Goal: Book appointment/travel/reservation

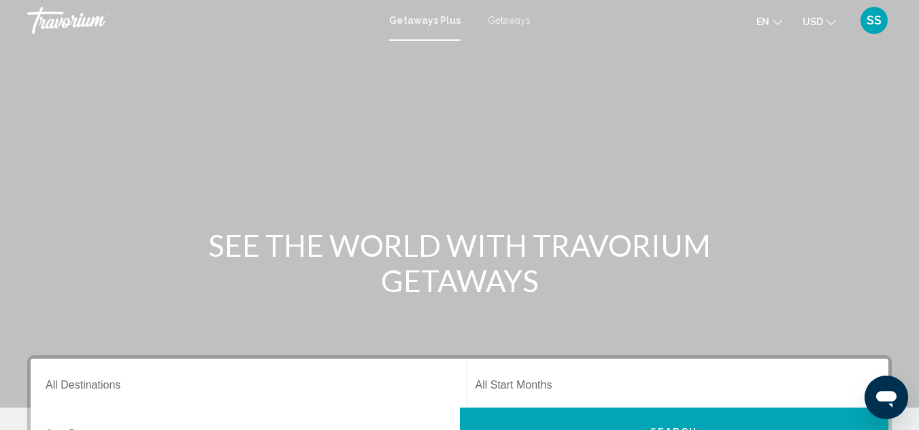
click at [498, 22] on span "Getaways" at bounding box center [509, 20] width 43 height 11
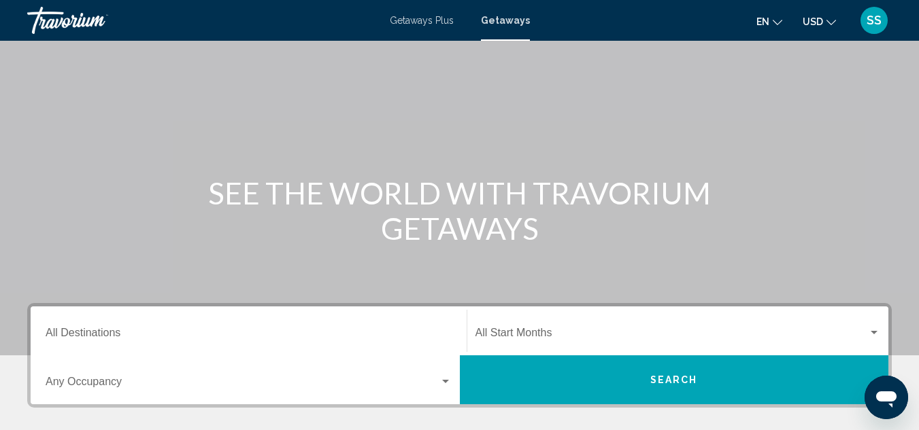
scroll to position [56, 0]
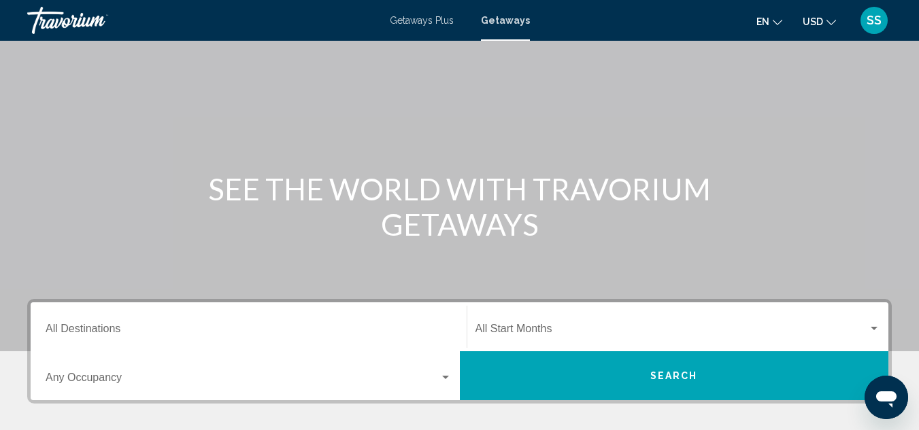
click at [66, 328] on input "Destination All Destinations" at bounding box center [249, 332] width 406 height 12
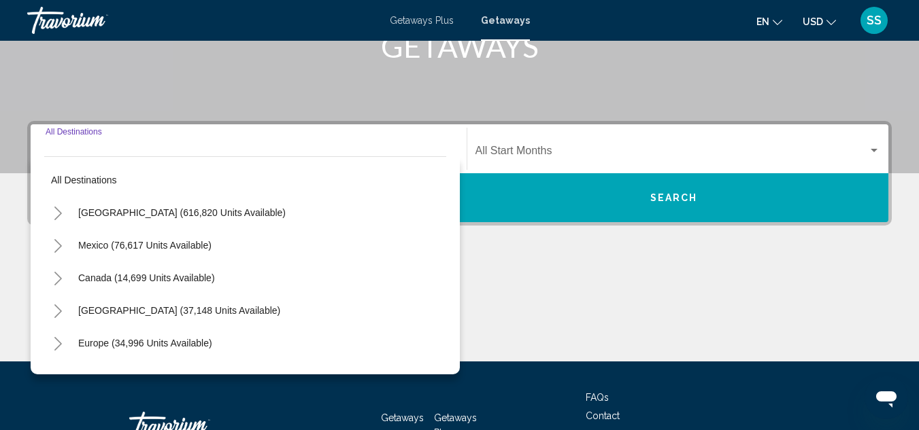
scroll to position [311, 0]
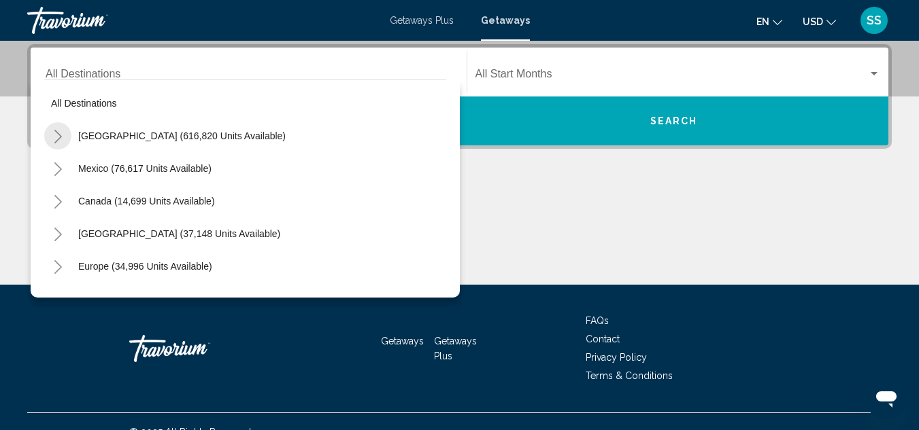
click at [61, 133] on icon "Toggle United States (616,820 units available)" at bounding box center [58, 137] width 10 height 14
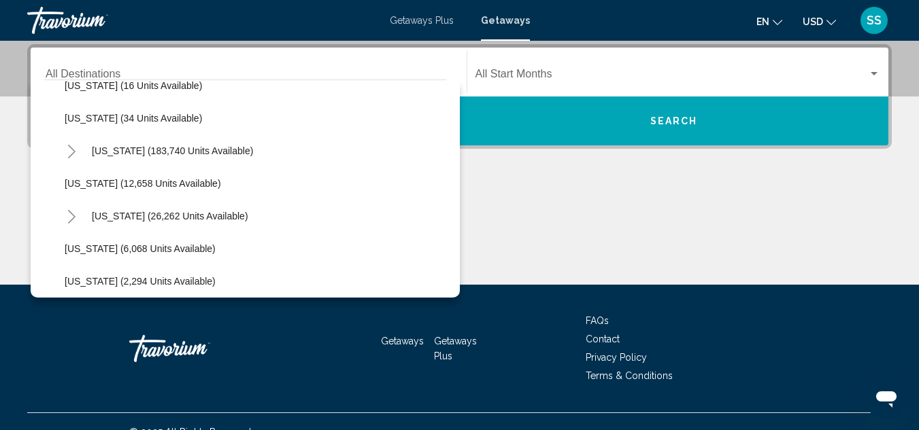
scroll to position [248, 0]
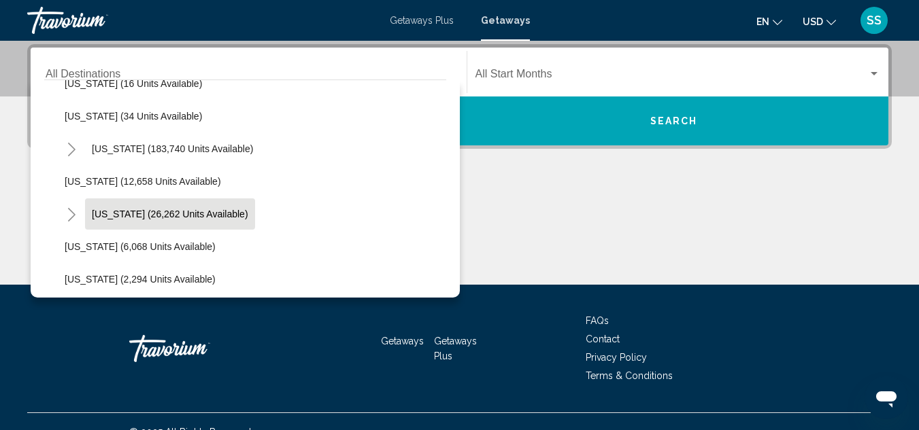
click at [114, 214] on span "[US_STATE] (26,262 units available)" at bounding box center [170, 214] width 156 height 11
type input "**********"
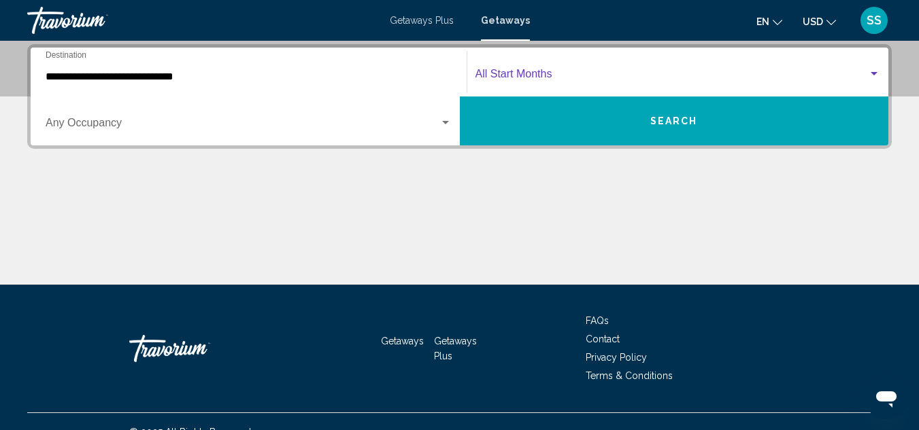
click at [864, 73] on span "Search widget" at bounding box center [671, 77] width 393 height 12
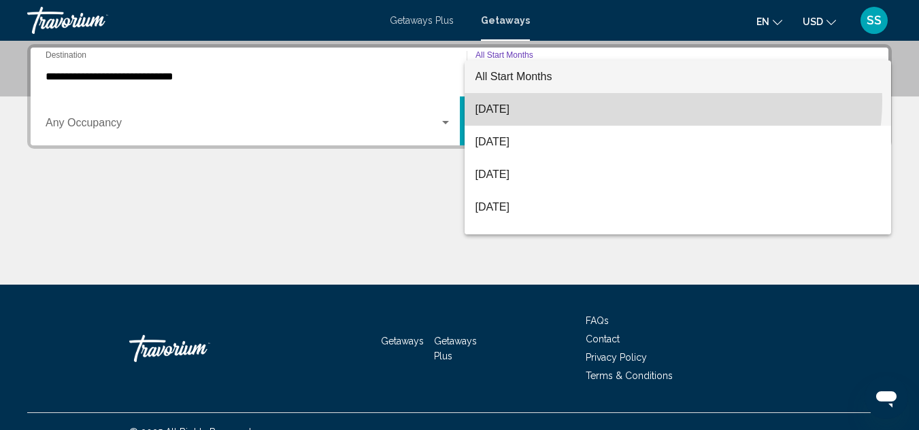
click at [666, 101] on span "[DATE]" at bounding box center [677, 109] width 405 height 33
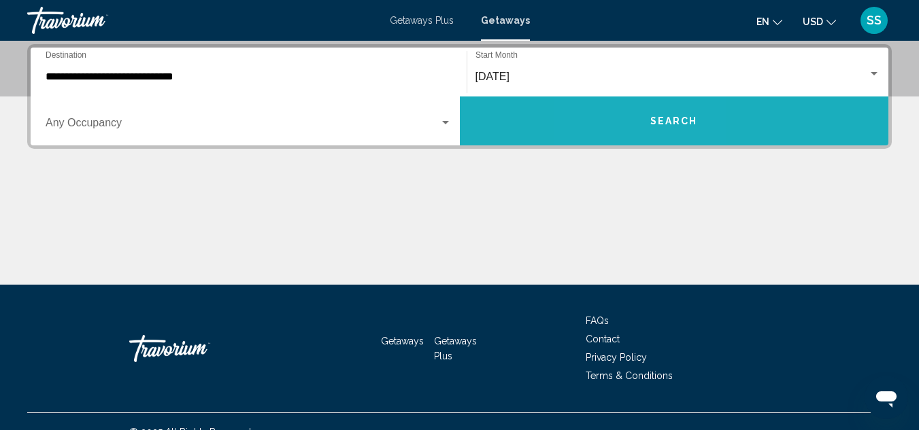
click at [635, 114] on button "Search" at bounding box center [674, 121] width 429 height 49
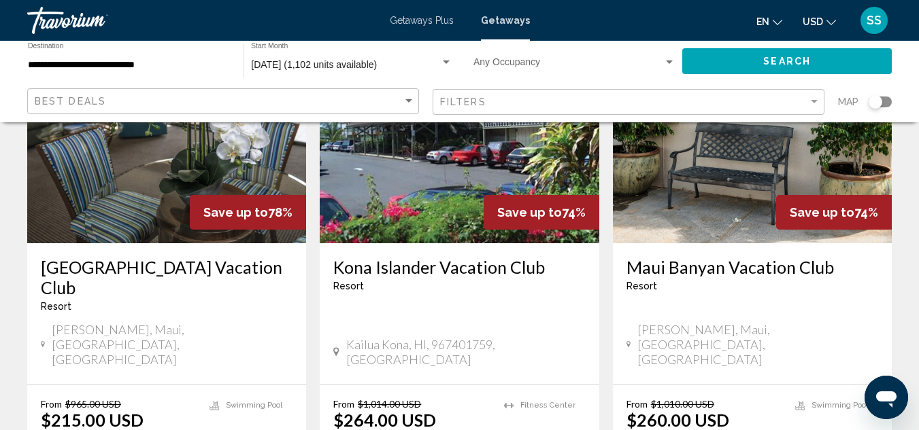
scroll to position [161, 0]
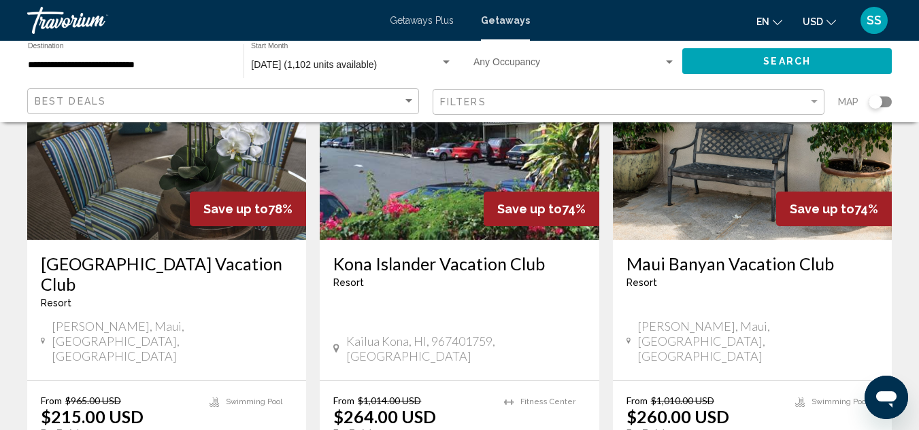
click at [505, 168] on img "Main content" at bounding box center [459, 131] width 279 height 218
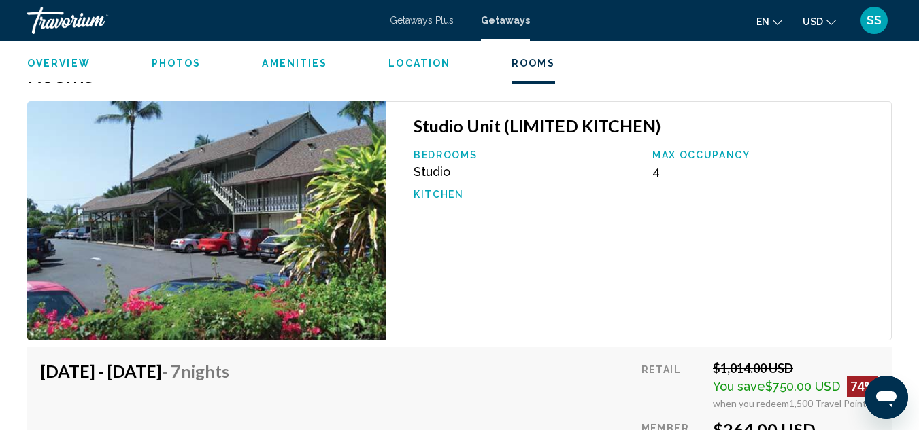
scroll to position [2147, 0]
drag, startPoint x: 451, startPoint y: 313, endPoint x: 424, endPoint y: 299, distance: 30.1
click at [424, 299] on div "Studio Unit (LIMITED KITCHEN) Bedrooms Studio Max Occupancy 4 Kitchen" at bounding box center [638, 221] width 505 height 239
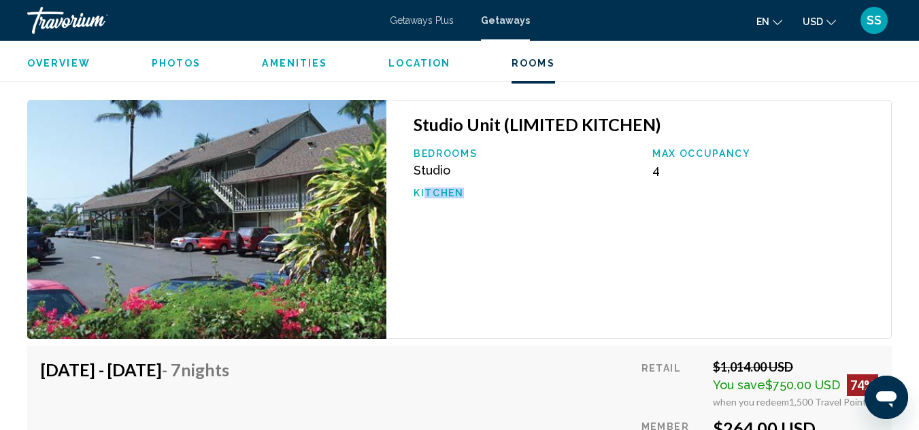
scroll to position [2148, 0]
click at [290, 222] on img "Main content" at bounding box center [206, 220] width 359 height 239
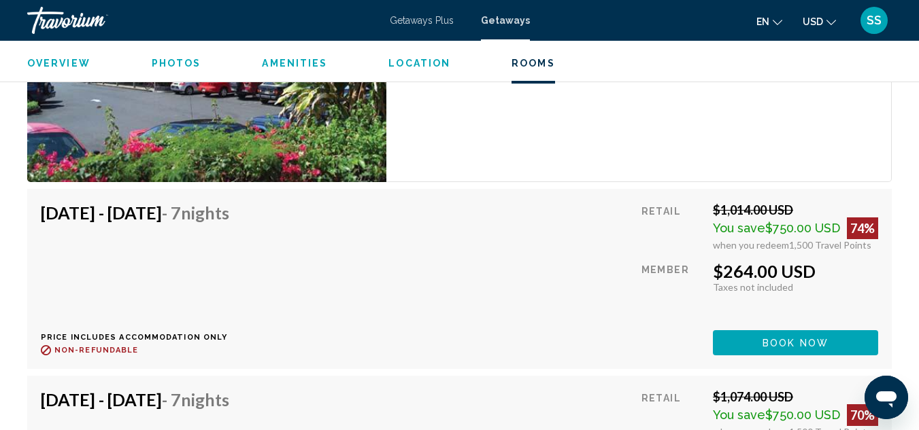
scroll to position [2303, 0]
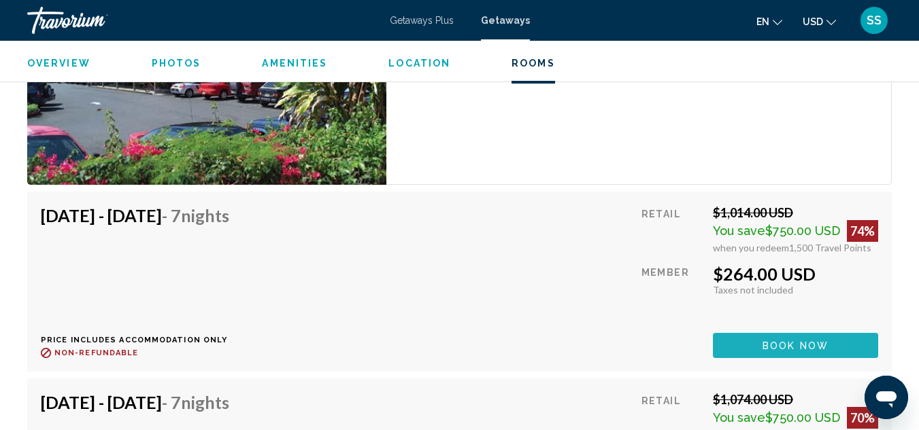
click at [767, 343] on span "Book now" at bounding box center [795, 346] width 66 height 11
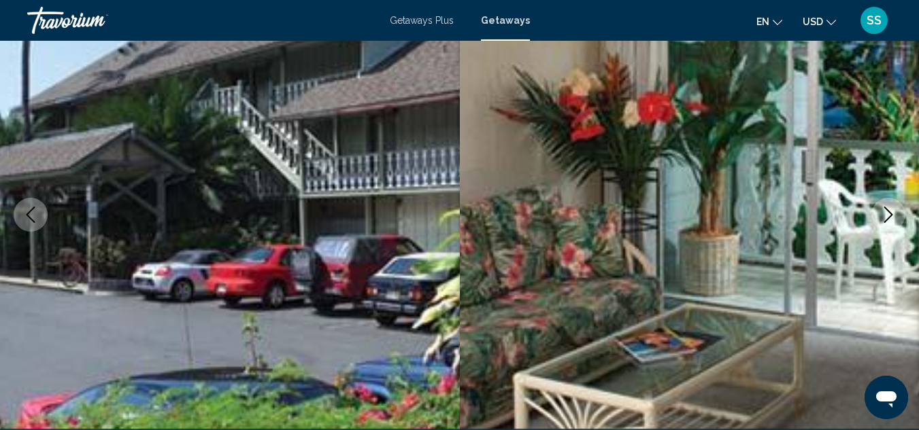
scroll to position [150, 0]
click at [885, 209] on icon "Next image" at bounding box center [888, 214] width 16 height 16
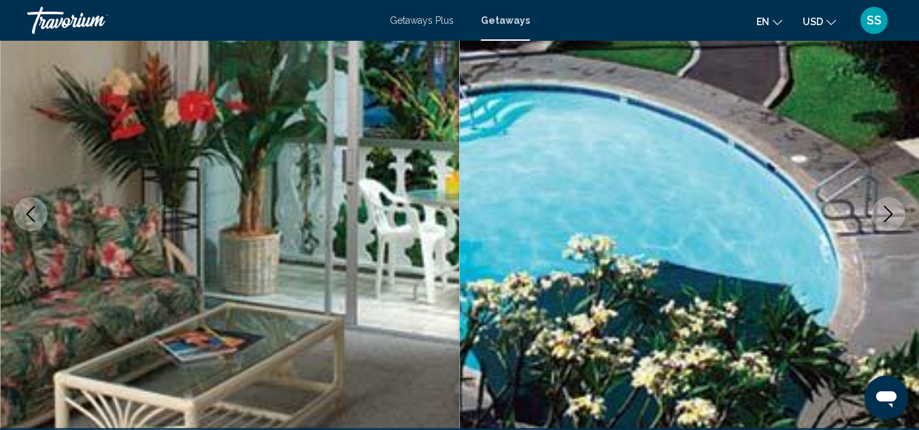
click at [885, 209] on icon "Next image" at bounding box center [888, 214] width 16 height 16
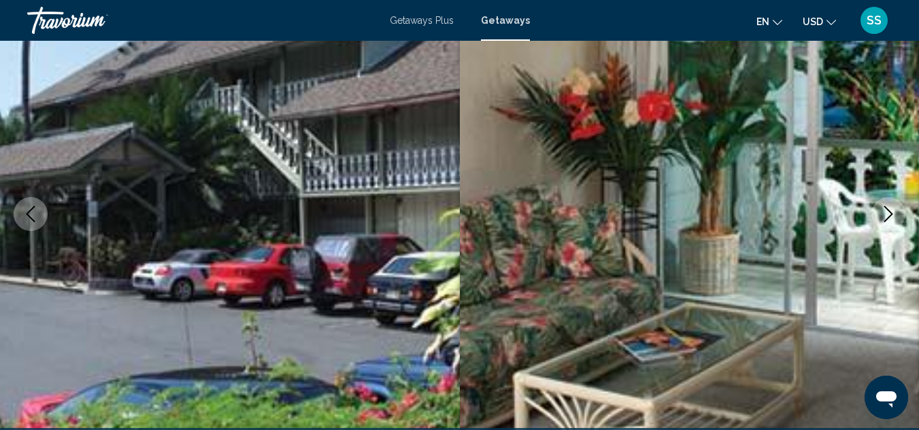
click at [885, 209] on icon "Next image" at bounding box center [888, 214] width 16 height 16
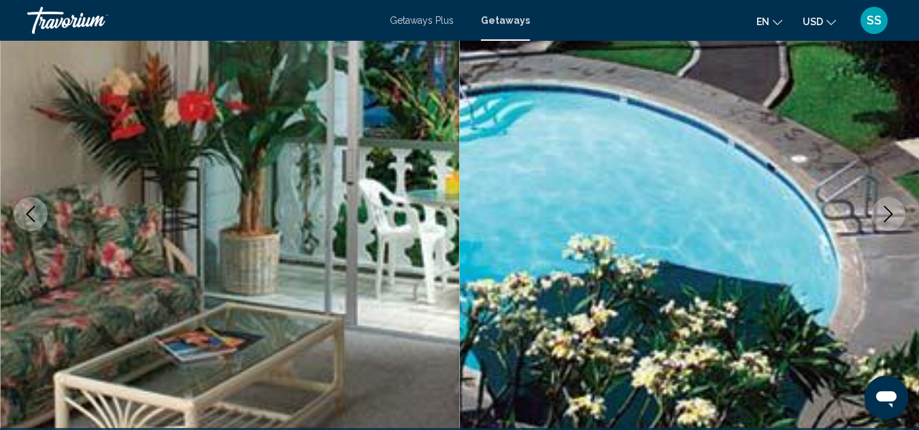
click at [885, 209] on icon "Next image" at bounding box center [888, 214] width 16 height 16
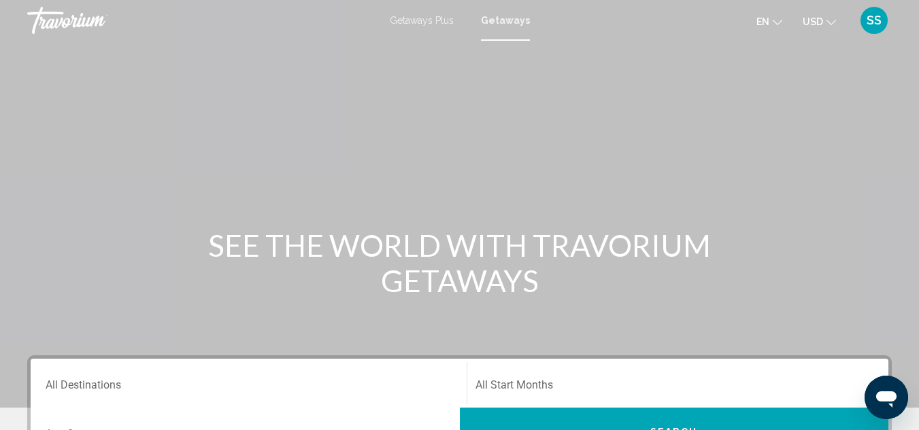
click at [92, 383] on input "Destination All Destinations" at bounding box center [249, 388] width 406 height 12
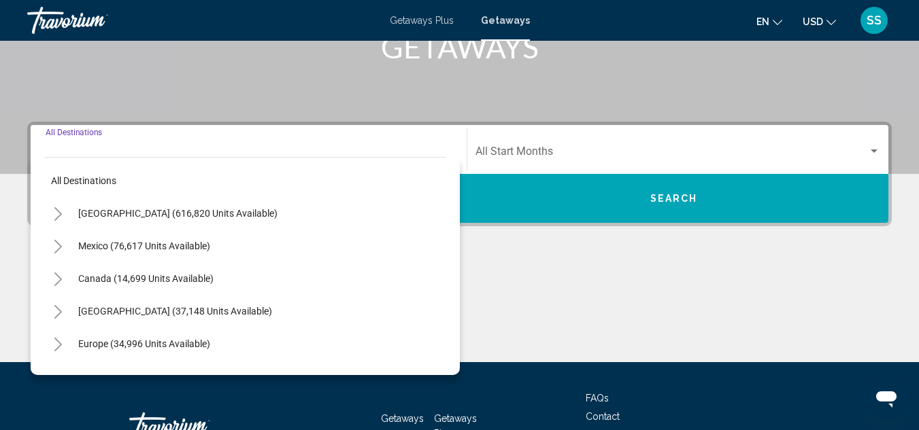
scroll to position [311, 0]
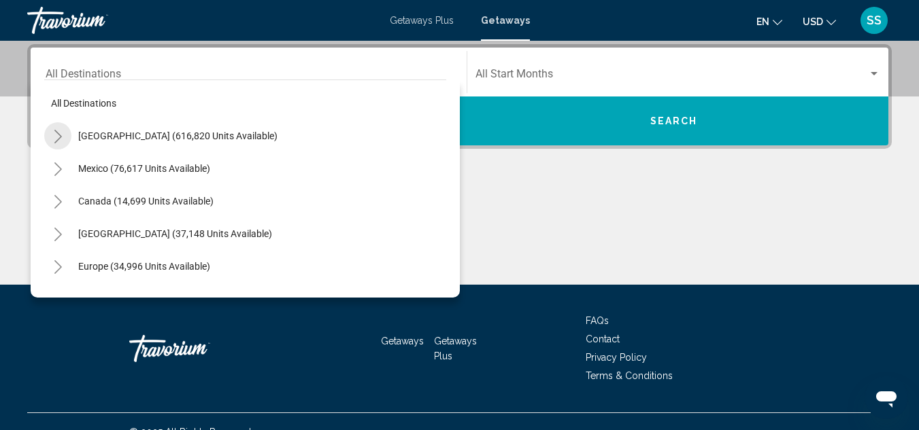
click at [59, 135] on icon "Toggle United States (616,820 units available)" at bounding box center [57, 137] width 7 height 14
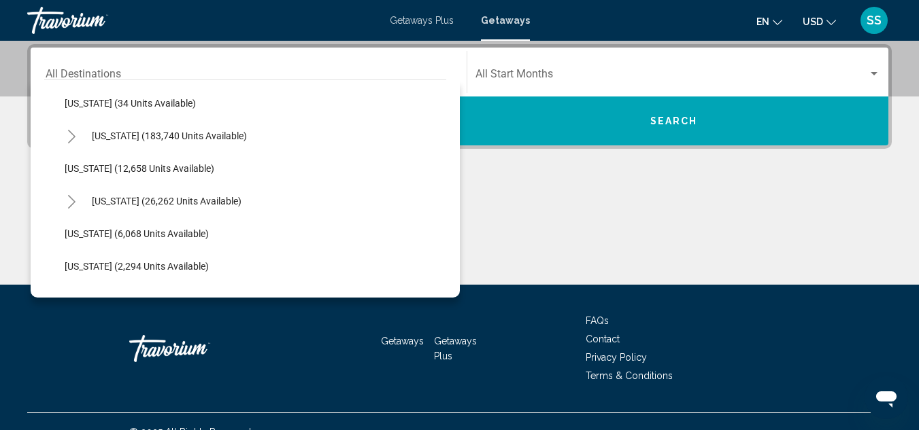
scroll to position [262, 0]
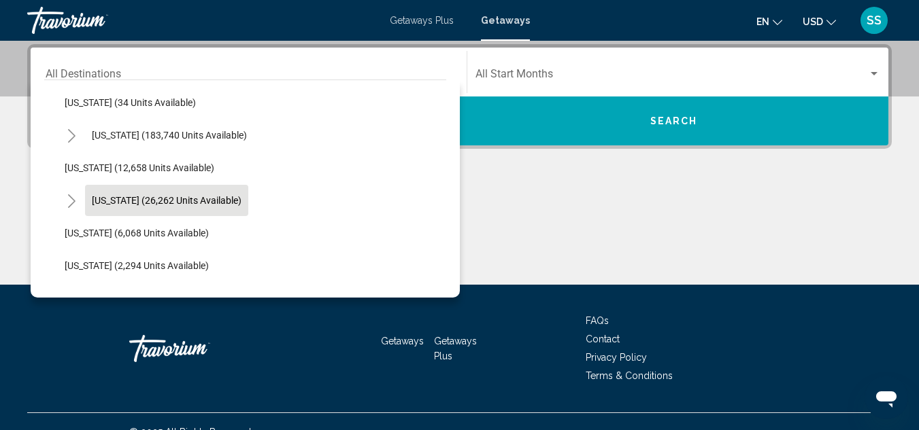
click at [109, 196] on span "[US_STATE] (26,262 units available)" at bounding box center [167, 200] width 150 height 11
type input "**********"
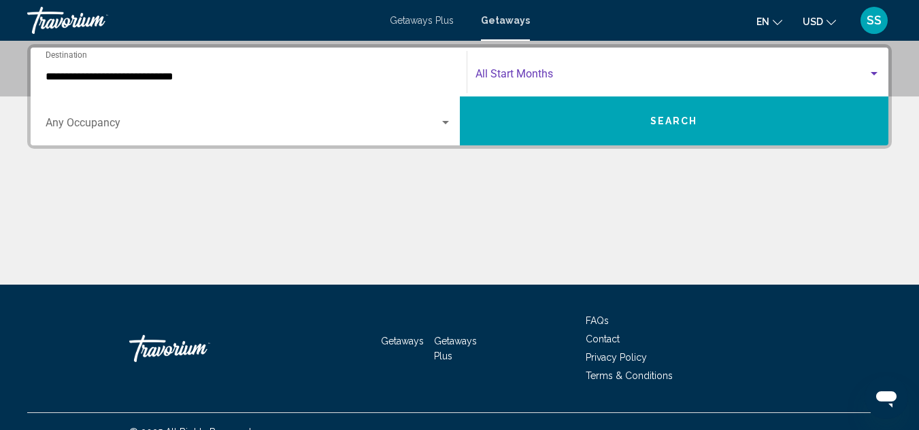
click at [872, 73] on div "Search widget" at bounding box center [873, 73] width 7 height 3
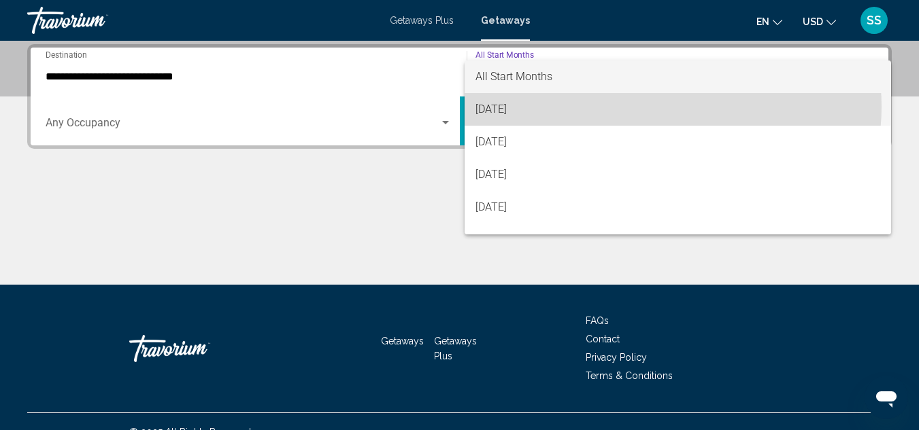
click at [656, 107] on span "[DATE]" at bounding box center [677, 109] width 405 height 33
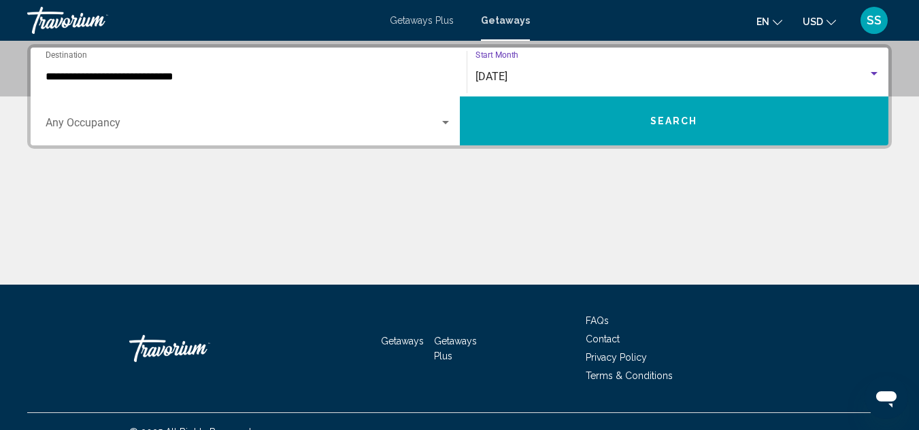
click at [647, 122] on button "Search" at bounding box center [674, 121] width 429 height 49
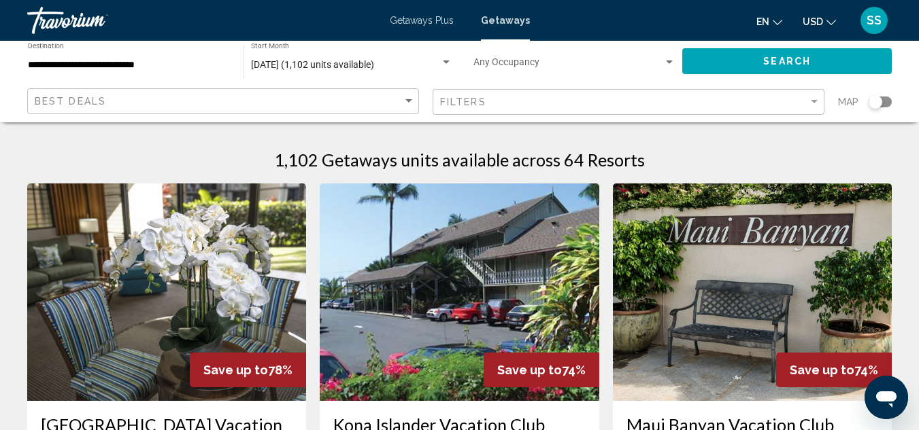
click at [474, 268] on img "Main content" at bounding box center [459, 293] width 279 height 218
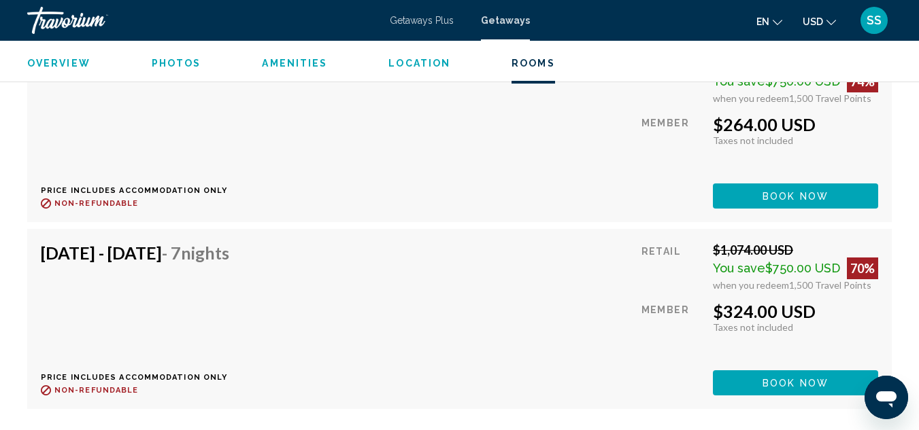
scroll to position [2452, 0]
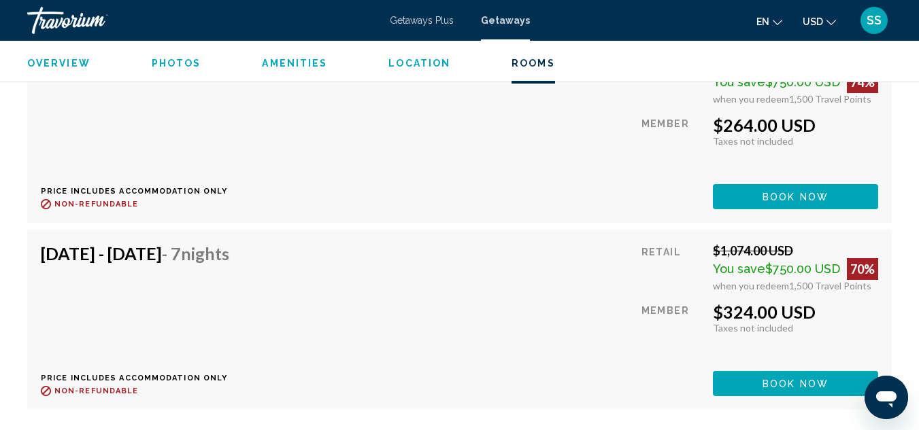
drag, startPoint x: 509, startPoint y: 278, endPoint x: 358, endPoint y: 160, distance: 191.8
click at [358, 160] on div "[DATE] - [DATE] - 7 Nights Price includes accommodation only Refundable until :…" at bounding box center [459, 132] width 837 height 153
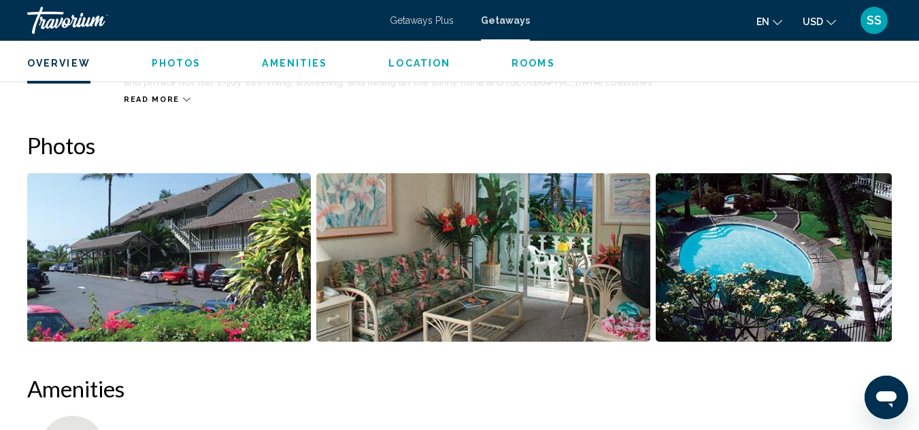
scroll to position [794, 0]
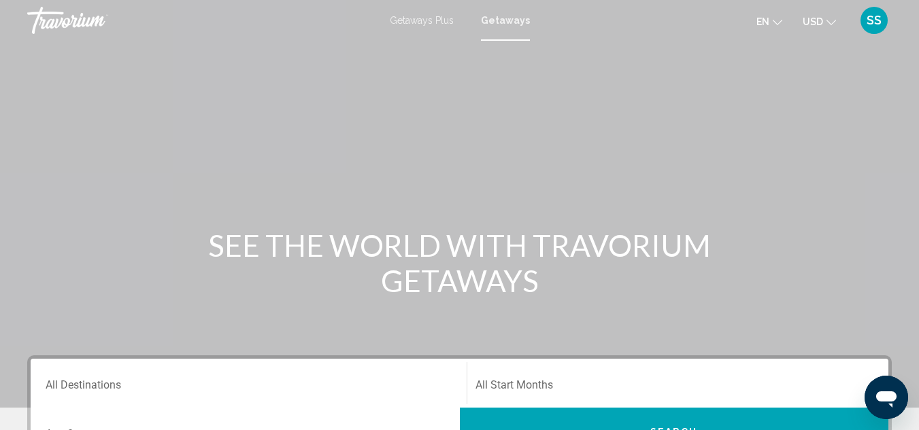
click at [65, 381] on div "Destination All Destinations" at bounding box center [249, 383] width 406 height 43
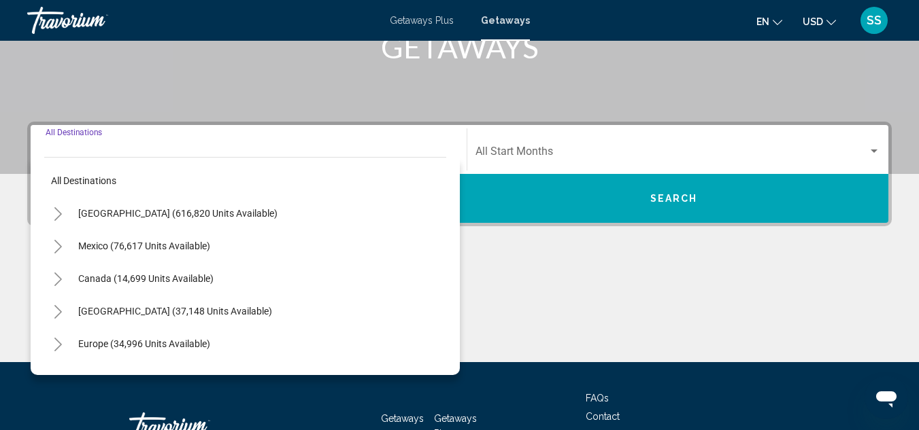
scroll to position [311, 0]
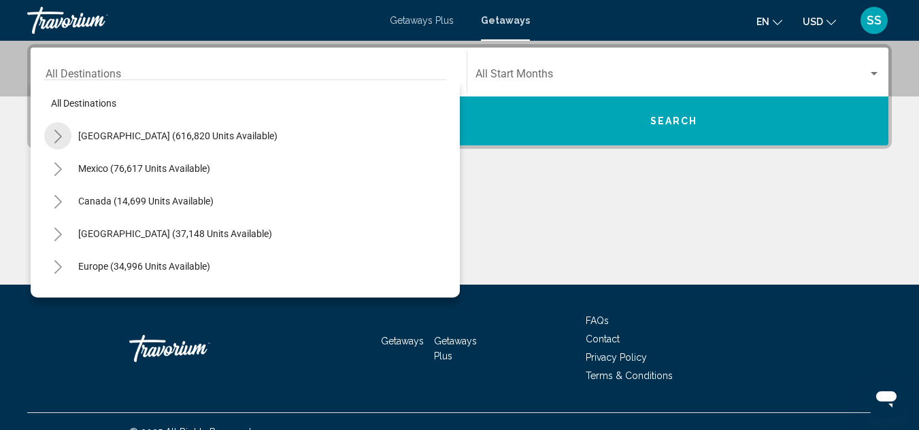
click at [58, 138] on icon "Toggle United States (616,820 units available)" at bounding box center [58, 137] width 10 height 14
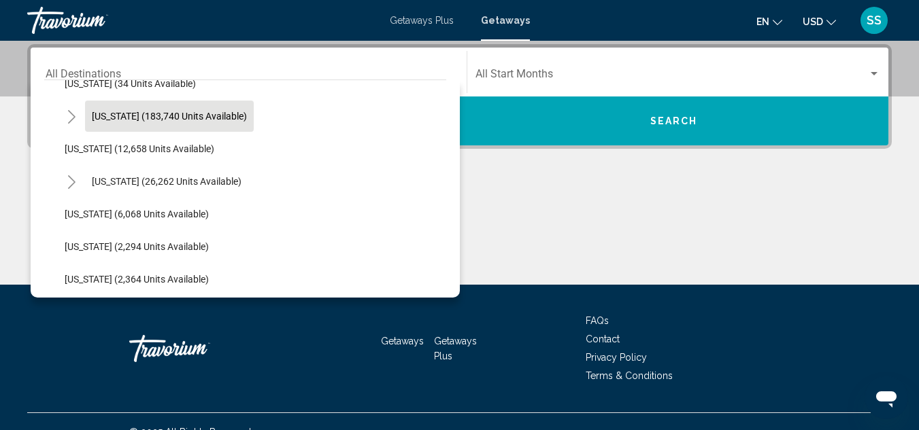
scroll to position [282, 0]
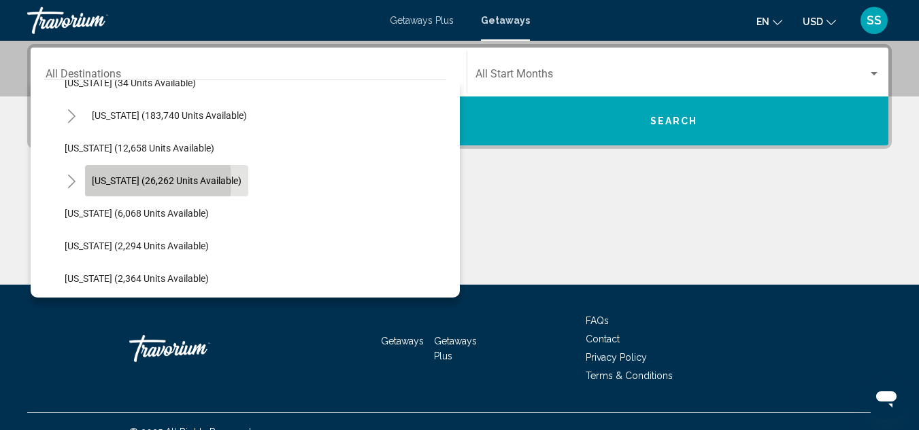
click at [109, 182] on span "[US_STATE] (26,262 units available)" at bounding box center [167, 180] width 150 height 11
type input "**********"
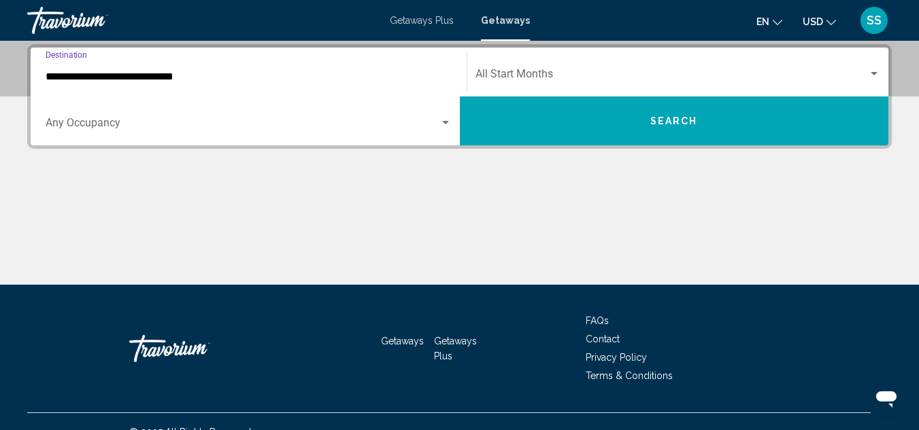
click at [871, 76] on div "Search widget" at bounding box center [874, 74] width 12 height 11
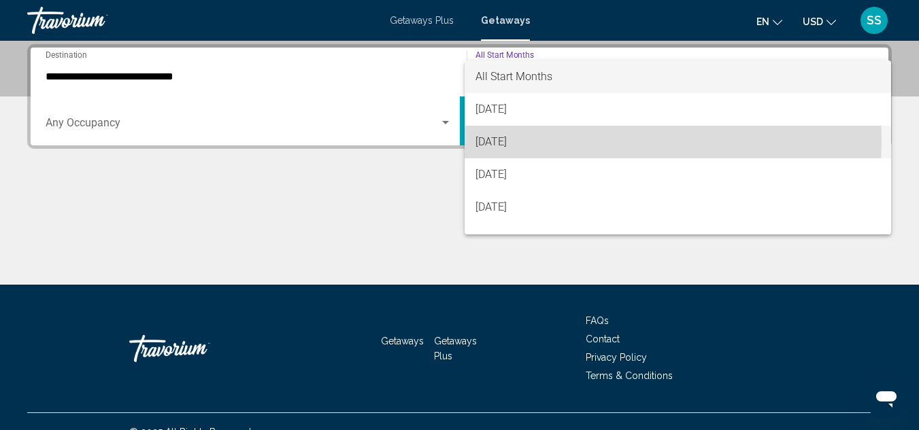
click at [538, 140] on span "[DATE]" at bounding box center [677, 142] width 405 height 33
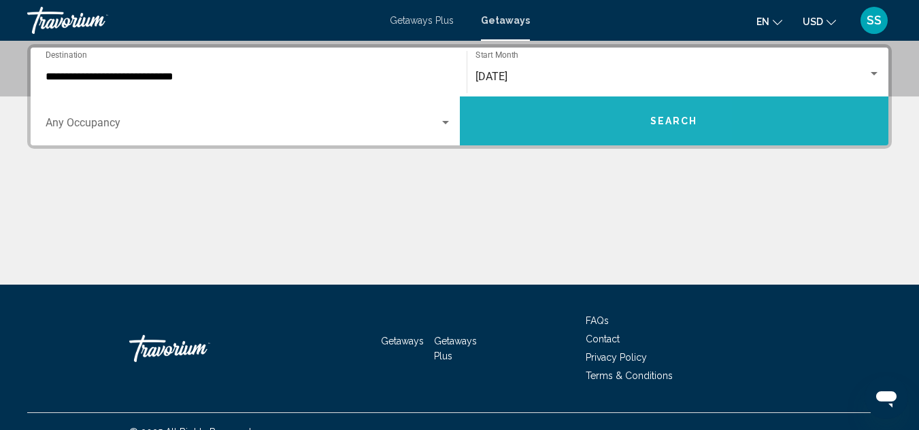
click at [551, 120] on button "Search" at bounding box center [674, 121] width 429 height 49
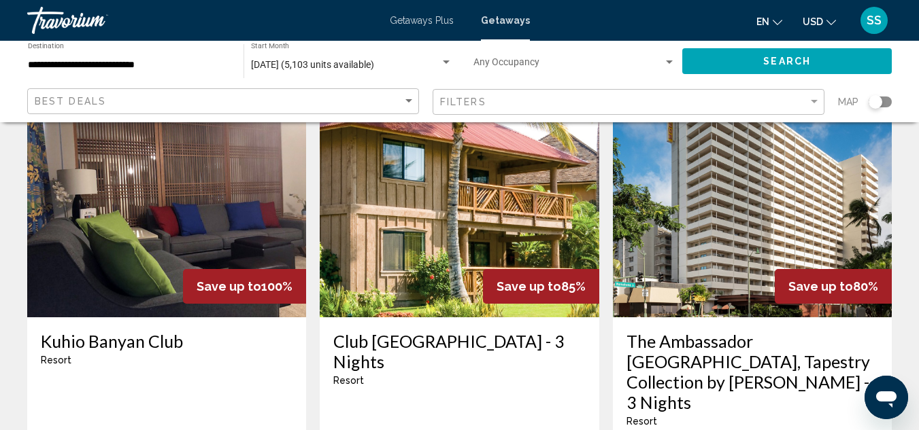
scroll to position [114, 0]
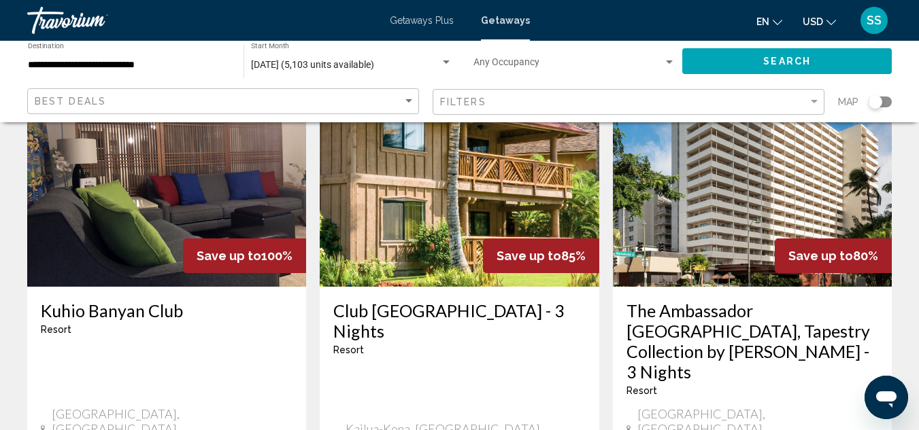
click at [239, 180] on img "Main content" at bounding box center [166, 178] width 279 height 218
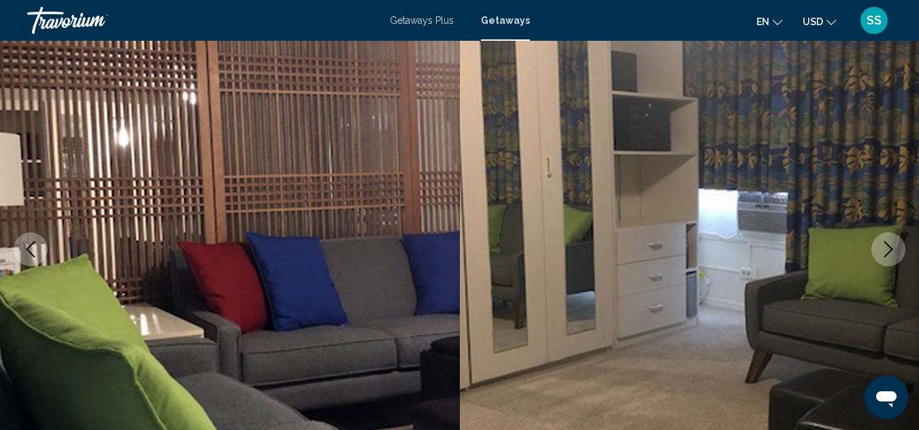
scroll to position [149, 0]
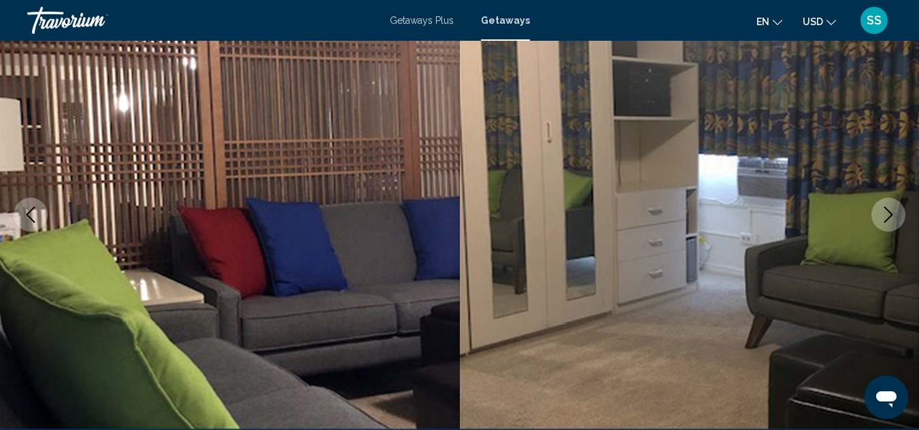
click at [887, 208] on icon "Next image" at bounding box center [888, 215] width 16 height 16
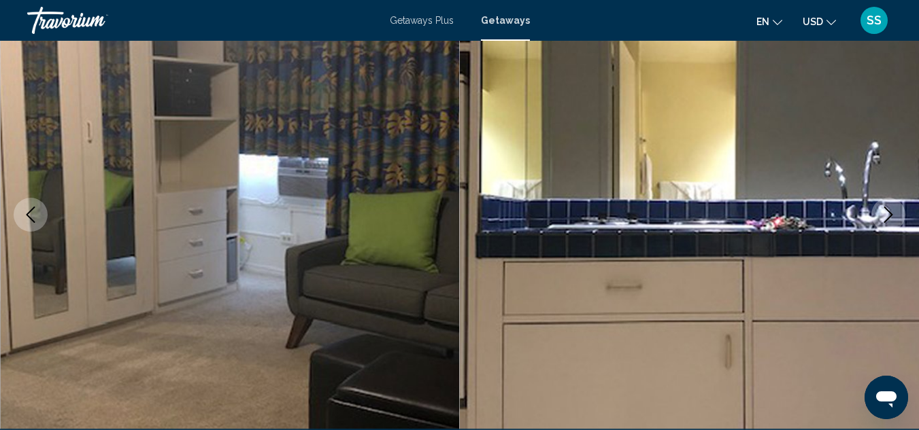
click at [887, 208] on icon "Next image" at bounding box center [888, 215] width 16 height 16
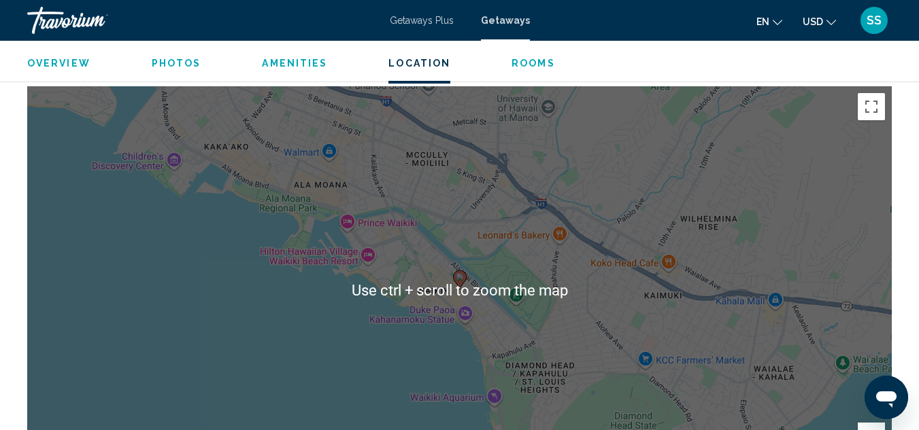
scroll to position [2046, 0]
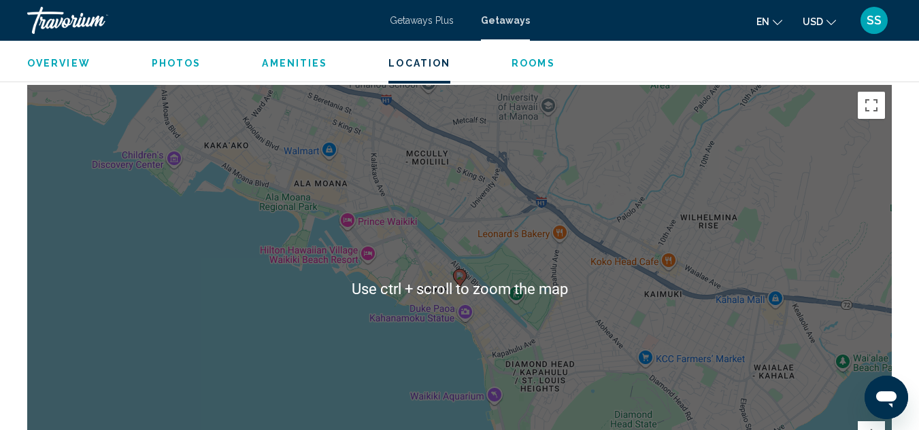
click at [766, 183] on div "To activate drag with keyboard, press Alt + Enter. Once in keyboard drag state,…" at bounding box center [459, 289] width 864 height 408
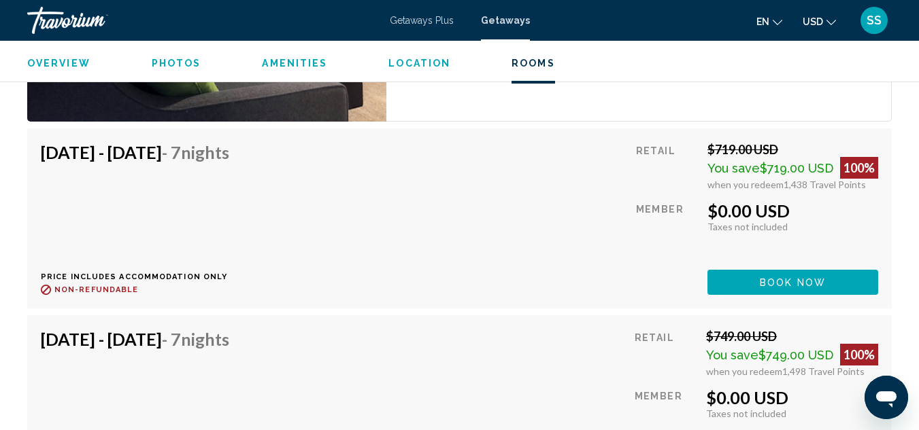
scroll to position [2753, 0]
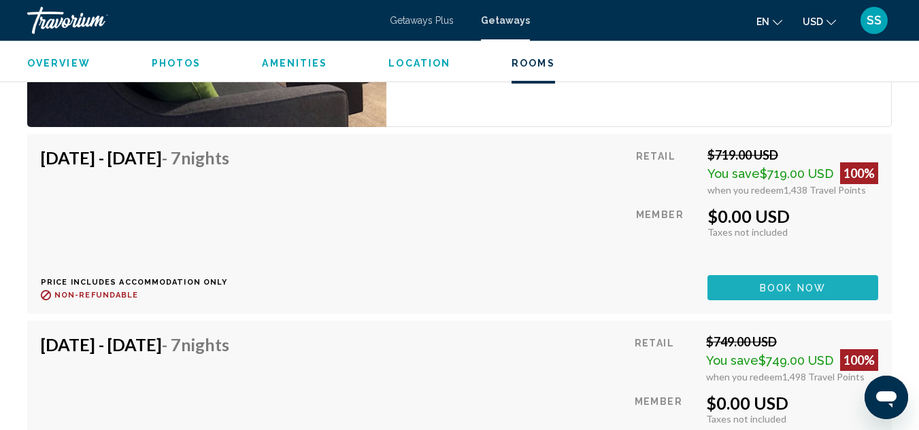
click at [752, 286] on button "Book now" at bounding box center [792, 287] width 171 height 25
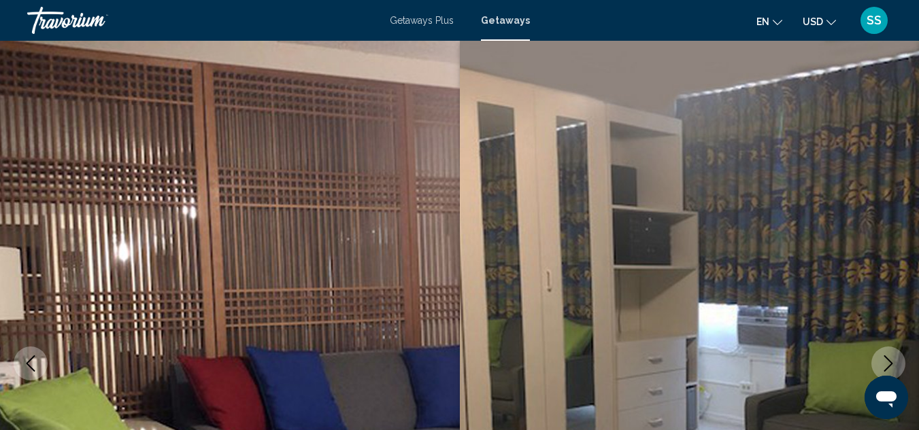
scroll to position [148, 0]
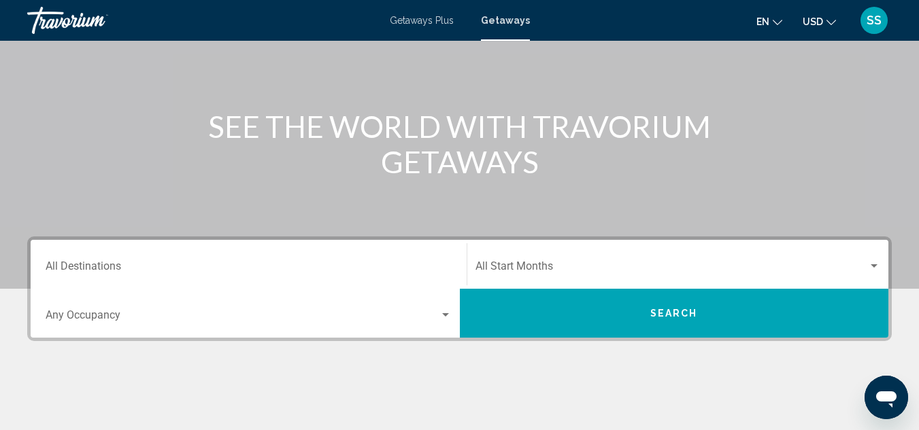
scroll to position [120, 0]
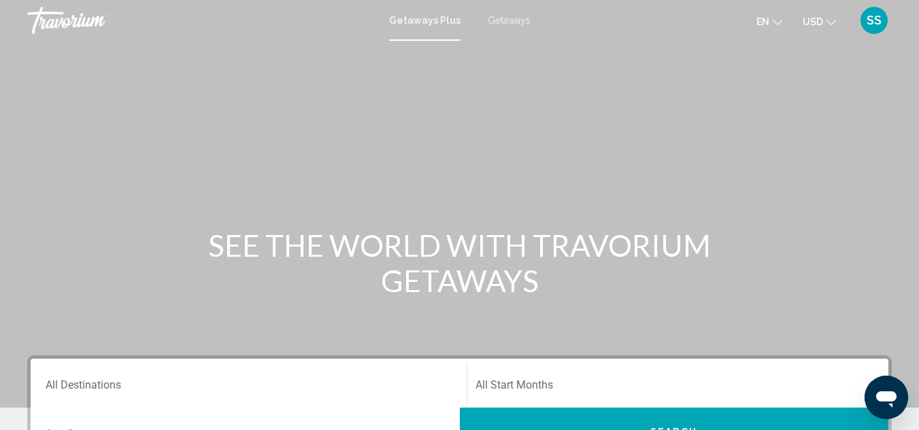
click at [97, 385] on input "Destination All Destinations" at bounding box center [249, 388] width 406 height 12
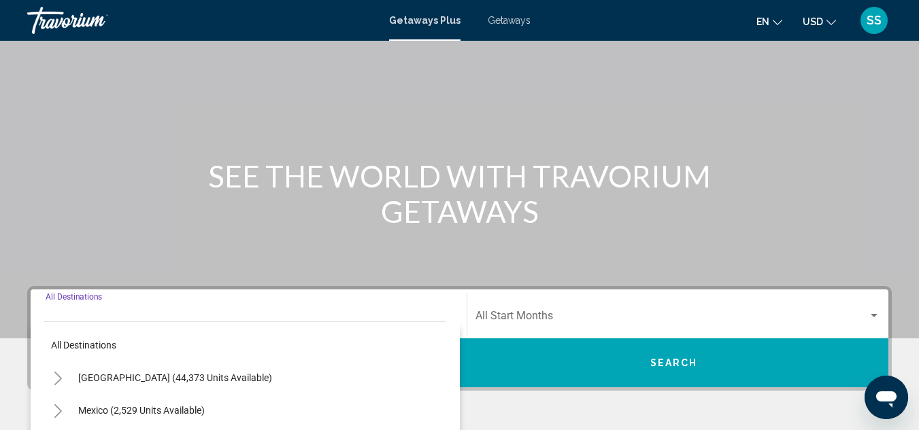
scroll to position [311, 0]
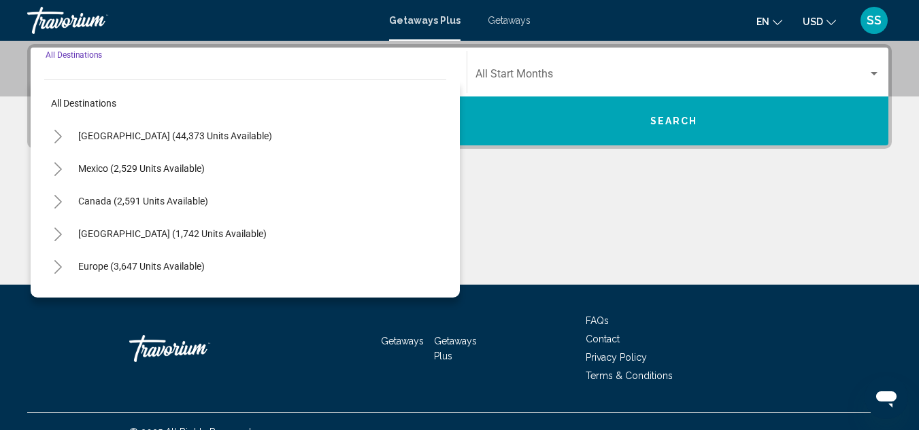
click at [57, 137] on icon "Toggle United States (44,373 units available)" at bounding box center [58, 137] width 10 height 14
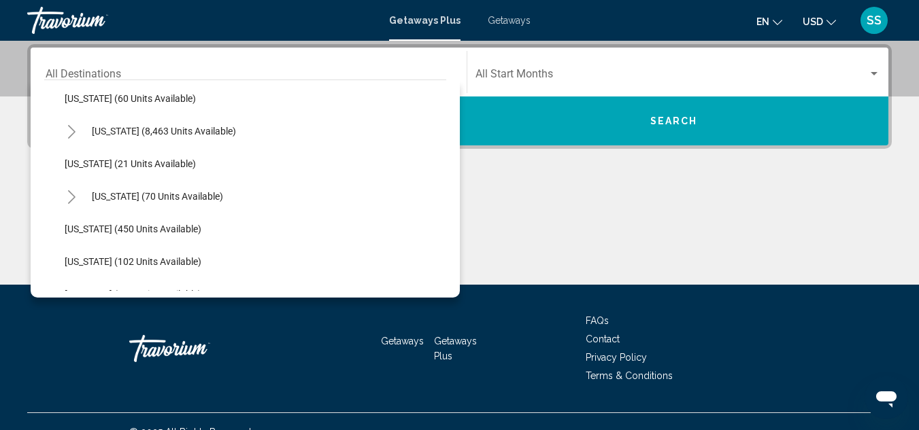
scroll to position [235, 0]
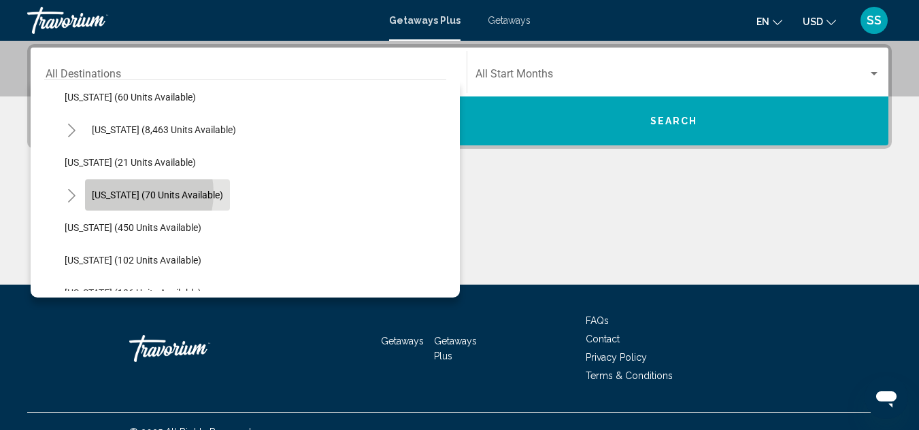
click at [123, 193] on span "[US_STATE] (70 units available)" at bounding box center [157, 195] width 131 height 11
type input "**********"
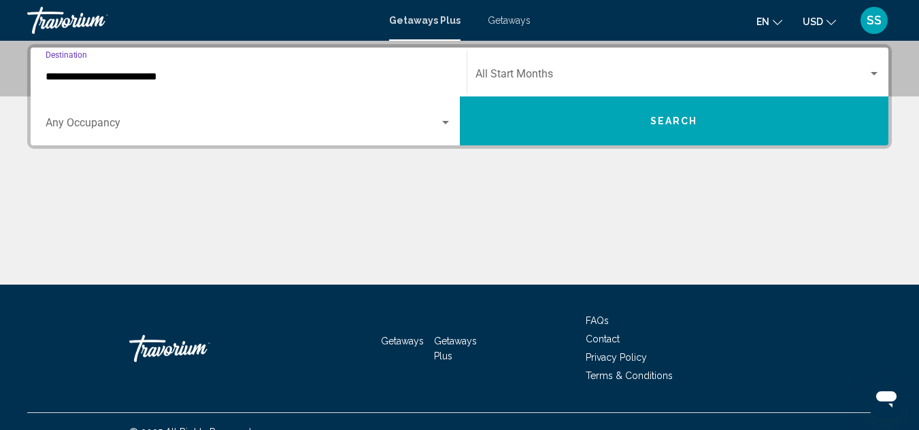
click at [293, 82] on input "**********" at bounding box center [249, 77] width 406 height 12
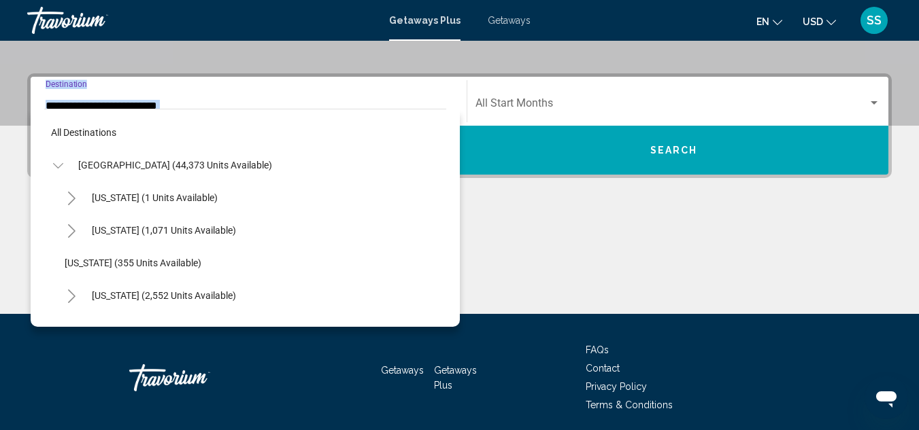
scroll to position [244, 0]
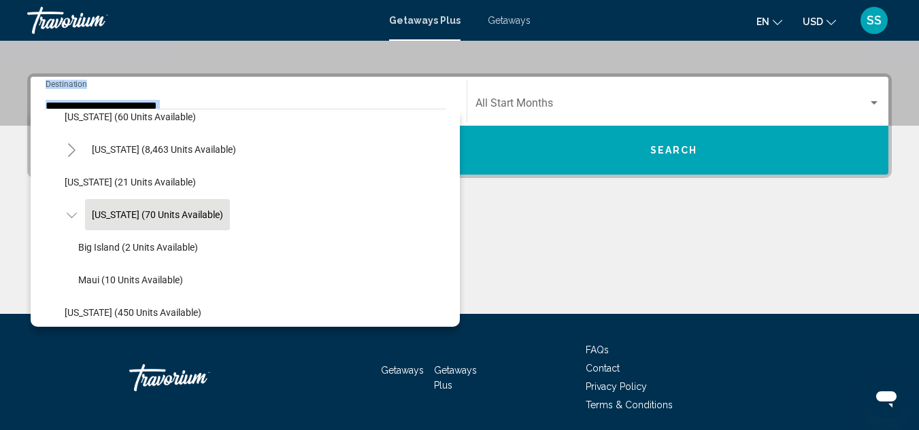
click at [293, 82] on div "**********" at bounding box center [249, 101] width 406 height 43
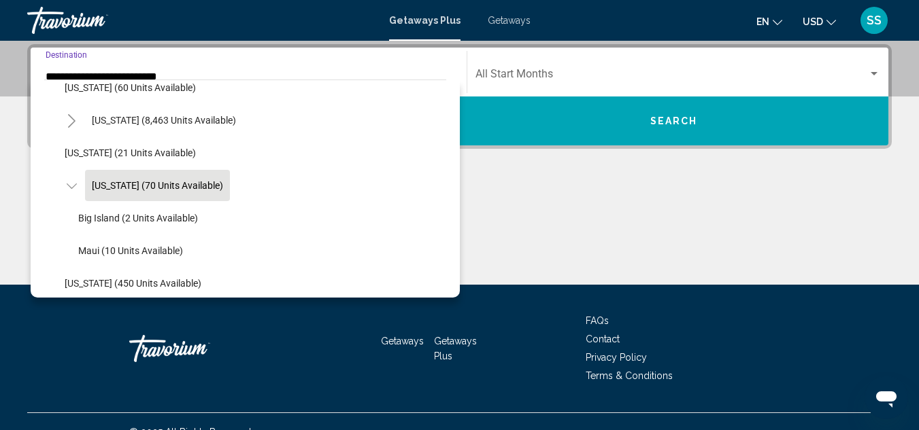
click at [569, 216] on div "Main content" at bounding box center [459, 234] width 864 height 102
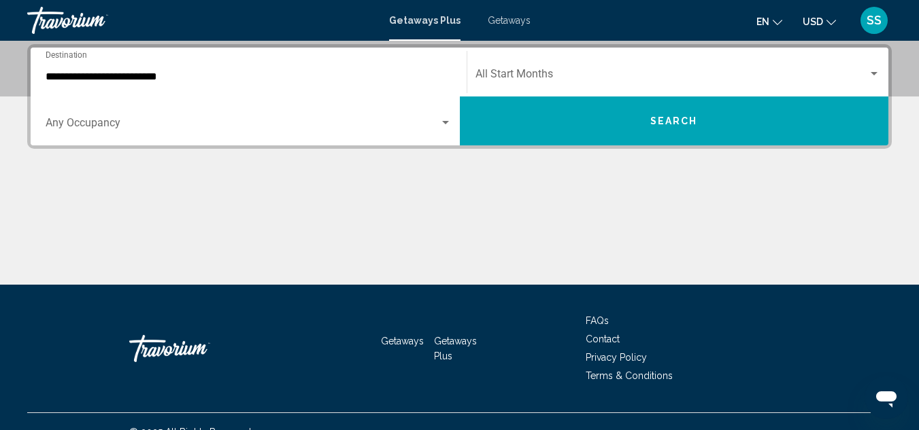
click at [569, 216] on div "Main content" at bounding box center [459, 234] width 864 height 102
